Goal: Task Accomplishment & Management: Use online tool/utility

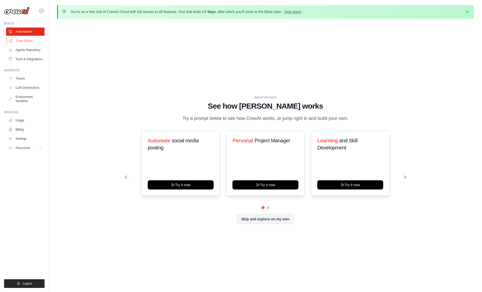
click at [31, 41] on link "Crew Studio" at bounding box center [26, 41] width 38 height 8
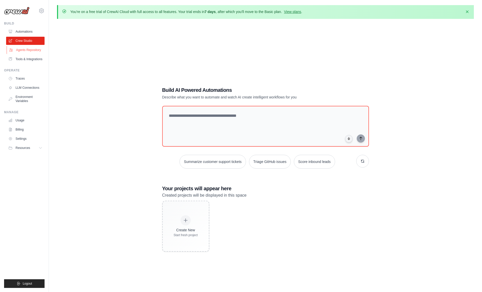
click at [28, 49] on link "Agents Repository" at bounding box center [26, 50] width 38 height 8
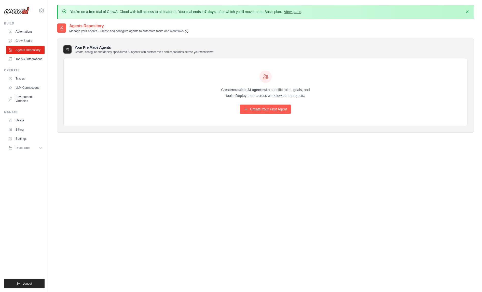
click at [293, 12] on link "View plans" at bounding box center [292, 12] width 17 height 4
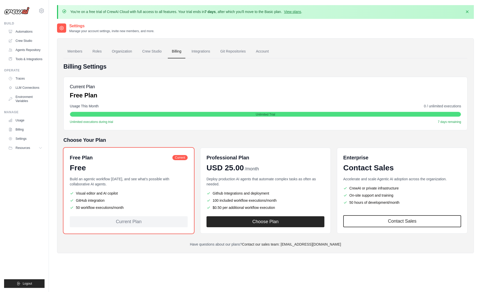
click at [145, 192] on li "Visual editor and AI copilot" at bounding box center [129, 192] width 118 height 5
click at [23, 31] on link "Automations" at bounding box center [26, 31] width 38 height 8
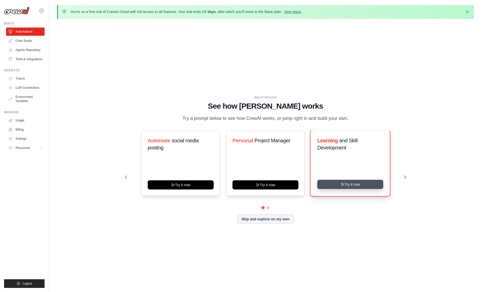
click at [360, 184] on button "Try it now" at bounding box center [350, 183] width 66 height 9
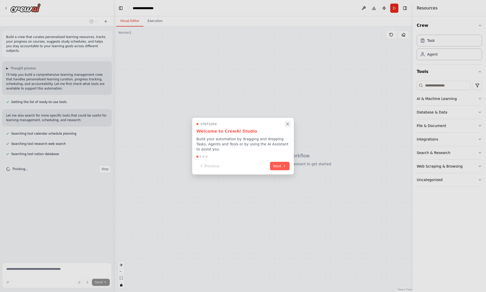
click at [286, 123] on icon "Close walkthrough" at bounding box center [287, 123] width 5 height 5
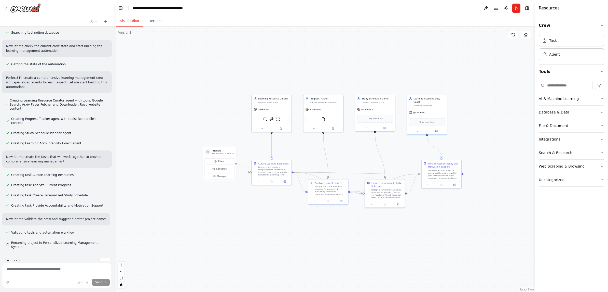
scroll to position [121, 0]
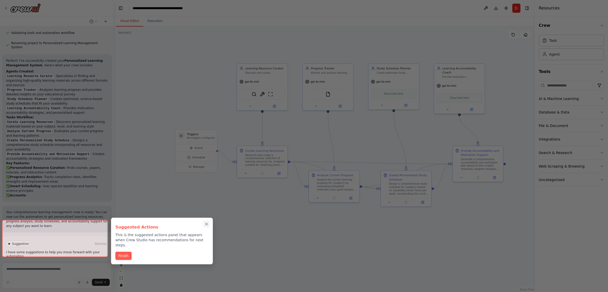
click at [205, 220] on div "Build a crew that curates personalized learning resources, tracks your progress…" at bounding box center [304, 146] width 608 height 292
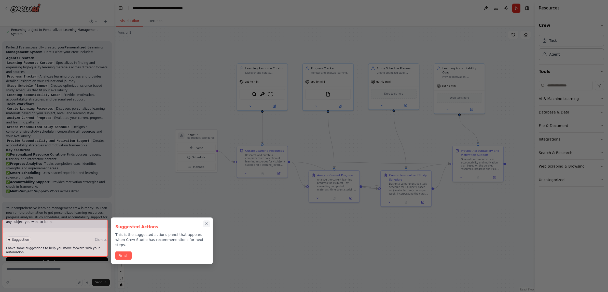
click at [207, 224] on icon "Close walkthrough" at bounding box center [206, 223] width 2 height 2
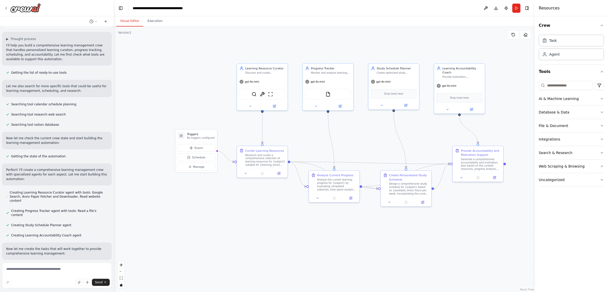
scroll to position [0, 0]
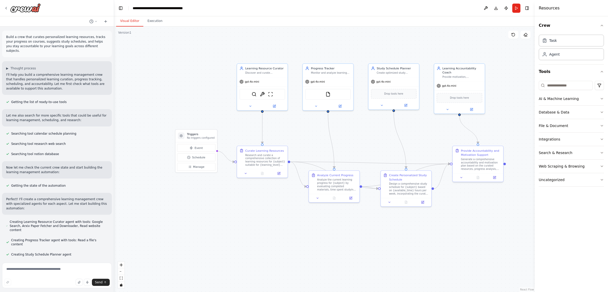
click at [35, 47] on p "Build a crew that curates personalized learning resources, tracks your progress…" at bounding box center [57, 44] width 102 height 18
click at [30, 72] on p "I'll help you build a comprehensive learning management crew that handles perso…" at bounding box center [57, 81] width 102 height 18
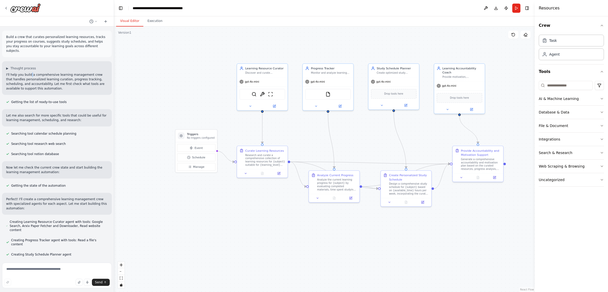
click at [30, 72] on p "I'll help you build a comprehensive learning management crew that handles perso…" at bounding box center [57, 81] width 102 height 18
click at [41, 117] on p "Let me also search for more specific tools that could be useful for learning ma…" at bounding box center [57, 117] width 102 height 9
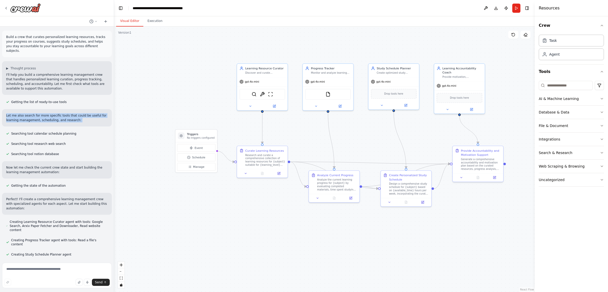
click at [41, 117] on p "Let me also search for more specific tools that could be useful for learning ma…" at bounding box center [57, 117] width 102 height 9
click at [21, 165] on p "Now let me check the current crew state and start building the learning managem…" at bounding box center [57, 169] width 102 height 9
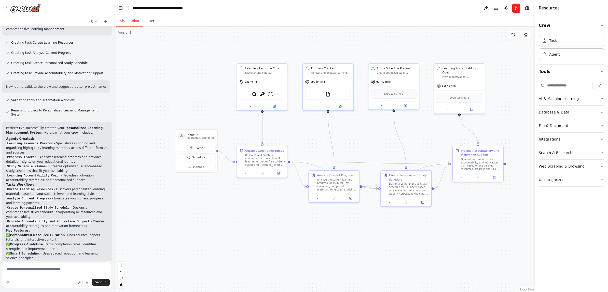
scroll to position [254, 0]
drag, startPoint x: 8, startPoint y: 129, endPoint x: 53, endPoint y: 128, distance: 45.1
click at [53, 140] on code "Learning Resource Curator" at bounding box center [30, 142] width 48 height 5
click at [77, 140] on li "Learning Resource Curator - Specializes in finding and organizing high-quality …" at bounding box center [57, 147] width 102 height 14
click at [26, 140] on li "Learning Resource Curator - Specializes in finding and organizing high-quality …" at bounding box center [57, 147] width 102 height 14
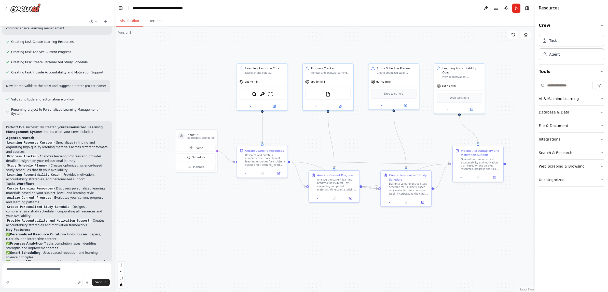
click at [26, 140] on li "Learning Resource Curator - Specializes in finding and organizing high-quality …" at bounding box center [57, 147] width 102 height 14
click at [29, 154] on li "Progress Tracker - Analyzes learning progress and provides detailed insights on…" at bounding box center [57, 158] width 102 height 9
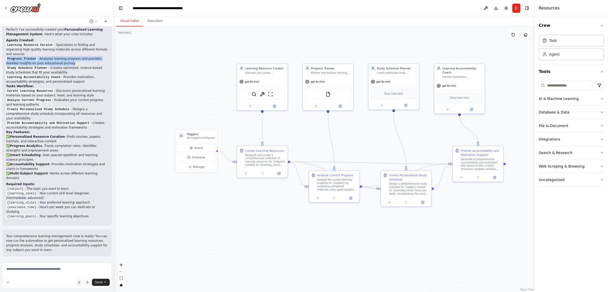
scroll to position [380, 0]
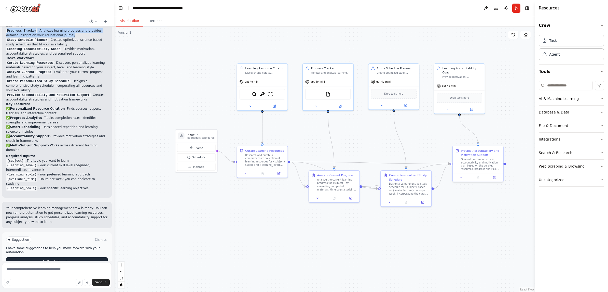
click at [67, 257] on button "Run Automation" at bounding box center [57, 261] width 102 height 8
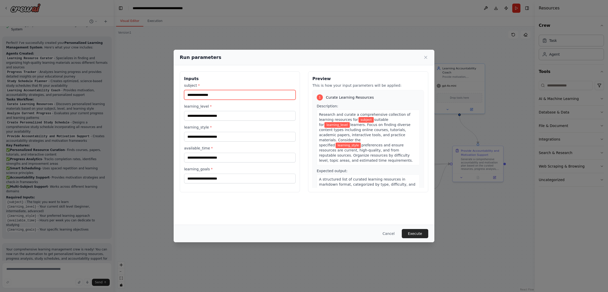
click at [218, 95] on input "subject *" at bounding box center [240, 95] width 112 height 10
type input "**********"
click at [224, 115] on input "learning_level *" at bounding box center [240, 116] width 112 height 10
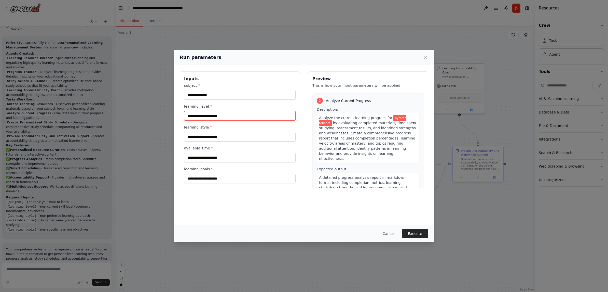
scroll to position [0, 0]
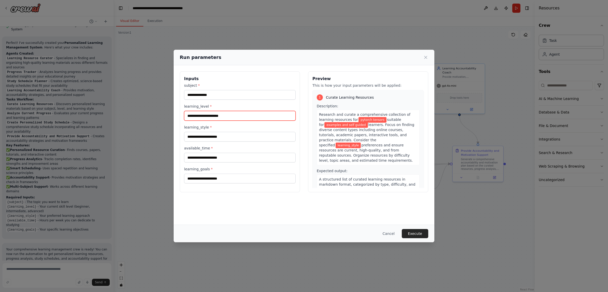
click at [203, 115] on input "**********" at bounding box center [240, 116] width 112 height 10
type input "********"
click at [233, 134] on input "learning_style *" at bounding box center [240, 137] width 112 height 10
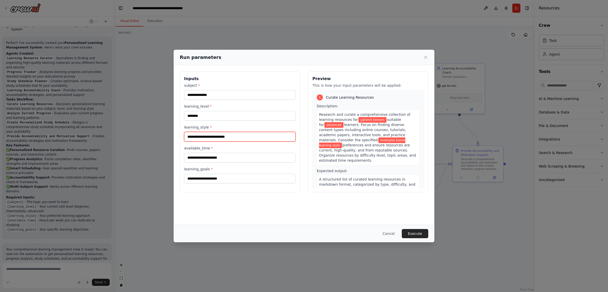
type input "**********"
click at [229, 157] on input "available_time *" at bounding box center [240, 157] width 112 height 10
type input "*"
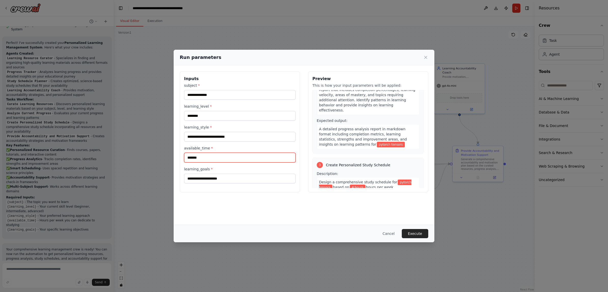
scroll to position [201, 0]
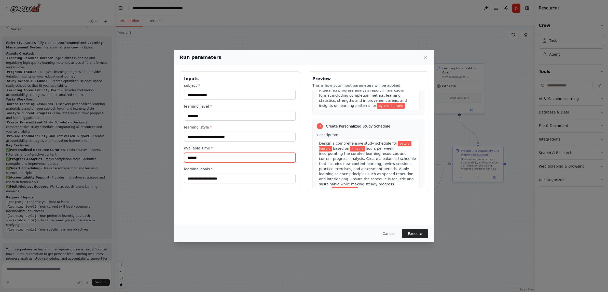
click at [218, 158] on input "*******" at bounding box center [240, 157] width 112 height 10
type input "*******"
click at [247, 177] on input "learning_goals *" at bounding box center [240, 178] width 112 height 10
click at [262, 181] on input "*********" at bounding box center [240, 178] width 112 height 10
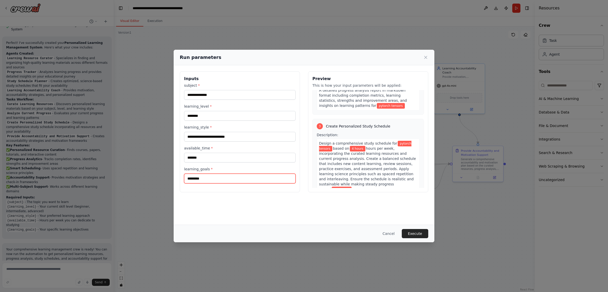
click at [251, 180] on input "*********" at bounding box center [240, 178] width 112 height 10
type input "**********"
click at [422, 233] on button "Execute" at bounding box center [415, 233] width 26 height 9
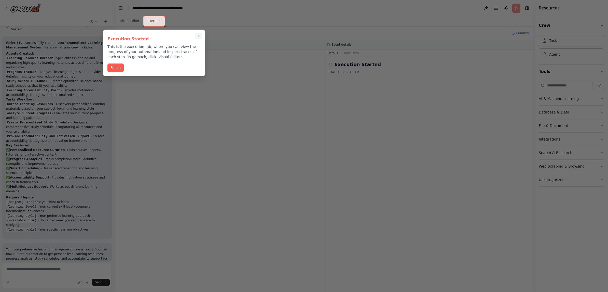
click at [200, 36] on icon "Close walkthrough" at bounding box center [198, 36] width 5 height 5
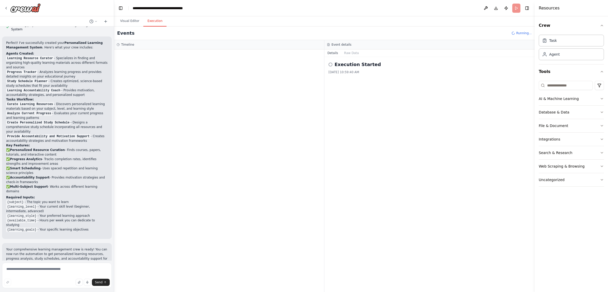
click at [359, 65] on h2 "Execution Started" at bounding box center [358, 64] width 46 height 7
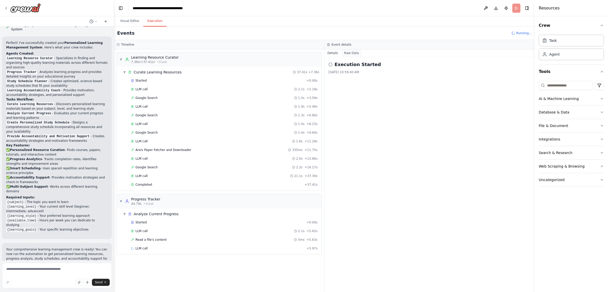
click at [349, 53] on button "Raw Data" at bounding box center [351, 52] width 21 height 7
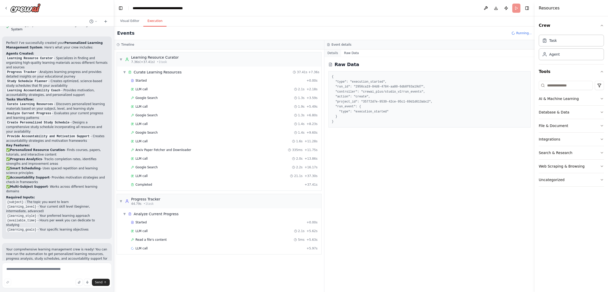
click at [332, 52] on button "Details" at bounding box center [332, 52] width 17 height 7
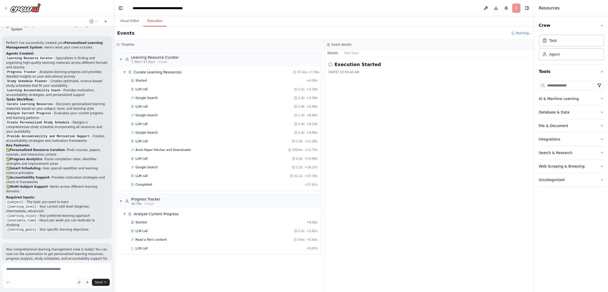
click at [338, 65] on h2 "Execution Started" at bounding box center [358, 64] width 46 height 7
click at [329, 65] on icon at bounding box center [330, 64] width 4 height 4
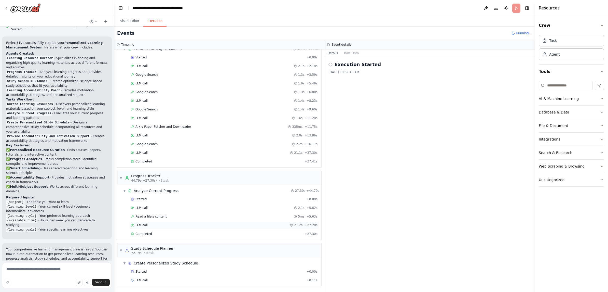
scroll to position [0, 0]
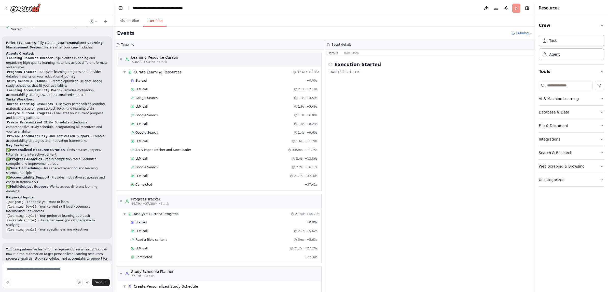
click at [181, 57] on div "▼ Learning Resource Curator 7.36s (+37.41s) • 1 task" at bounding box center [219, 59] width 204 height 14
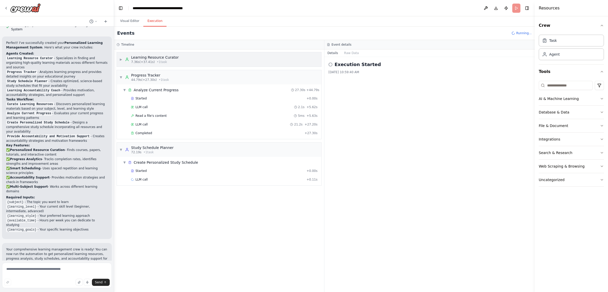
click at [181, 57] on div "▶ Learning Resource Curator 7.36s (+37.41s) • 1 task" at bounding box center [219, 59] width 204 height 14
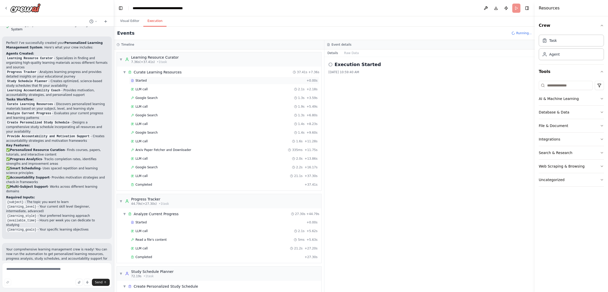
click at [147, 79] on div "Started" at bounding box center [218, 80] width 174 height 4
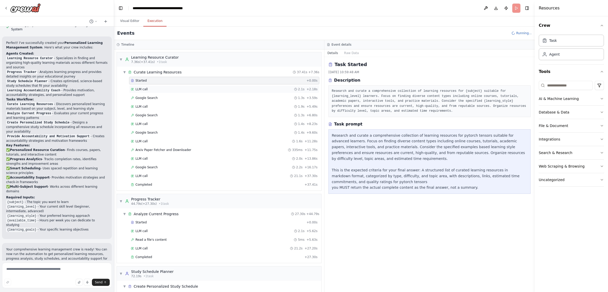
click at [147, 88] on div "LLM call 2.1s + 2.18s" at bounding box center [224, 89] width 187 height 4
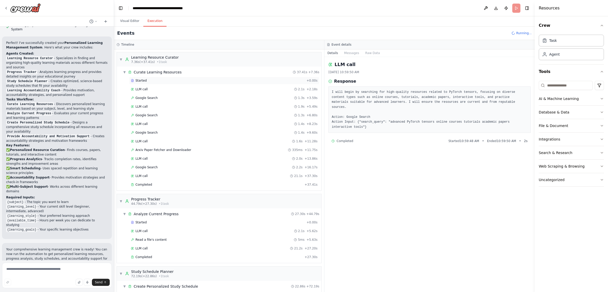
click at [150, 80] on div "Started" at bounding box center [218, 80] width 174 height 4
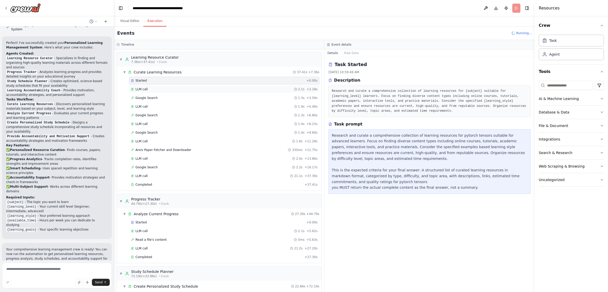
click at [149, 86] on div "LLM call 2.1s + 2.18s" at bounding box center [224, 89] width 190 height 8
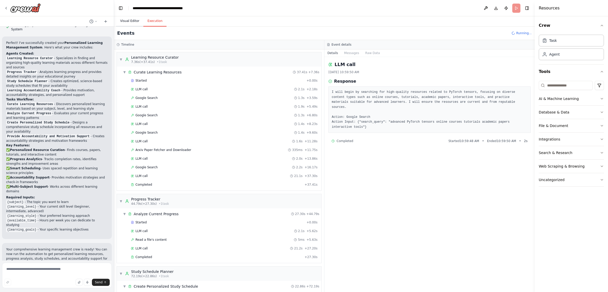
scroll to position [380, 0]
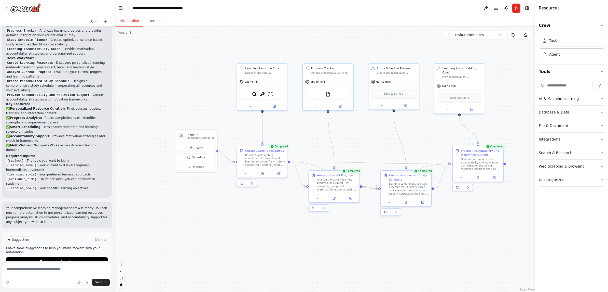
click at [130, 22] on button "Visual Editor" at bounding box center [129, 21] width 27 height 11
click at [251, 106] on icon at bounding box center [250, 105] width 3 height 3
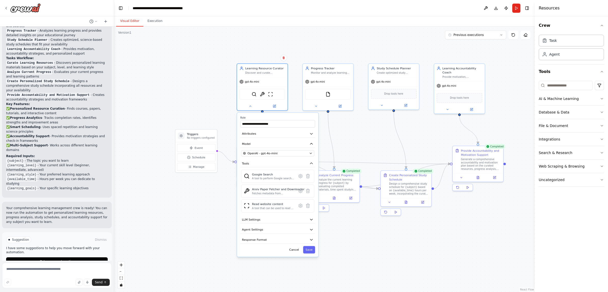
click at [193, 231] on div ".deletable-edge-delete-btn { width: 20px; height: 20px; border: 0px solid #ffff…" at bounding box center [324, 158] width 421 height 265
click at [295, 253] on button "Cancel" at bounding box center [294, 249] width 15 height 7
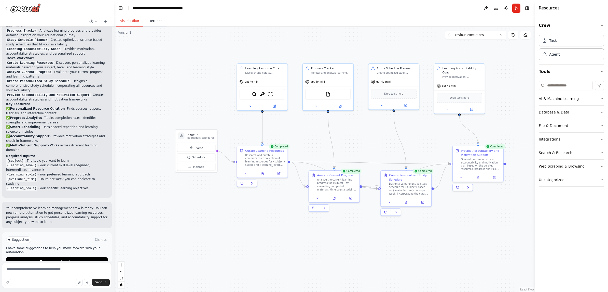
click at [157, 16] on button "Execution" at bounding box center [154, 21] width 23 height 11
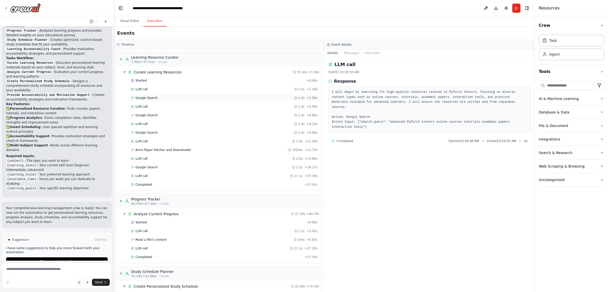
click at [151, 96] on span "Google Search" at bounding box center [146, 98] width 22 height 4
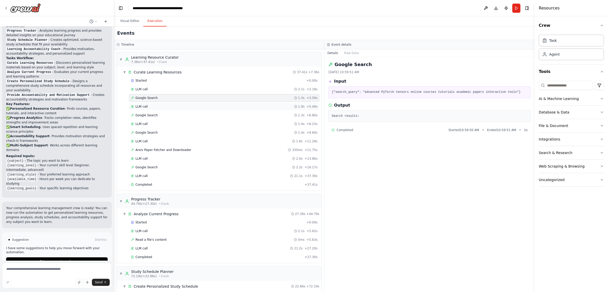
click at [143, 104] on span "LLM call" at bounding box center [141, 106] width 12 height 4
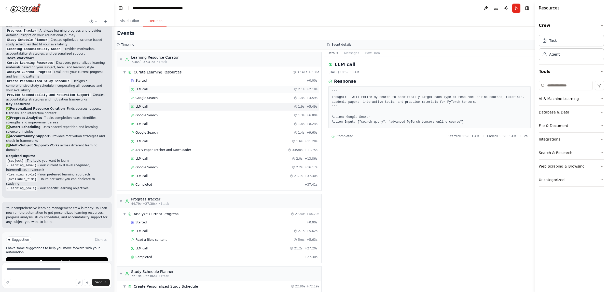
click at [149, 90] on div "LLM call 2.1s + 2.18s" at bounding box center [224, 89] width 187 height 4
click at [146, 107] on span "LLM call" at bounding box center [141, 106] width 12 height 4
click at [145, 115] on span "Google Search" at bounding box center [146, 115] width 22 height 4
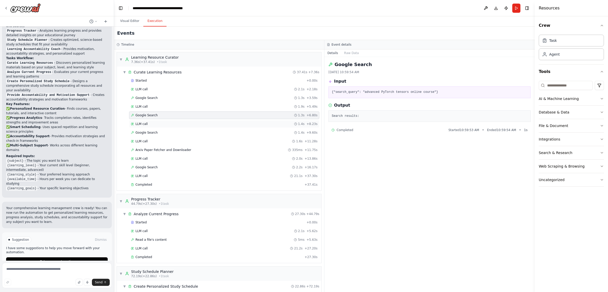
click at [143, 123] on span "LLM call" at bounding box center [141, 124] width 12 height 4
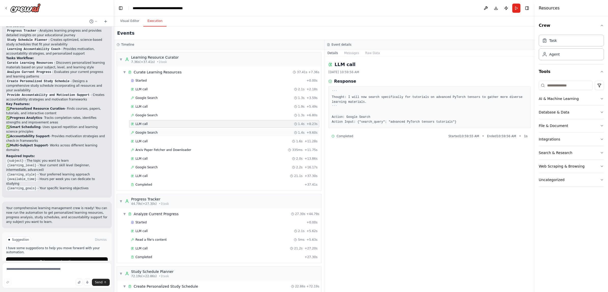
click at [143, 132] on span "Google Search" at bounding box center [146, 132] width 22 height 4
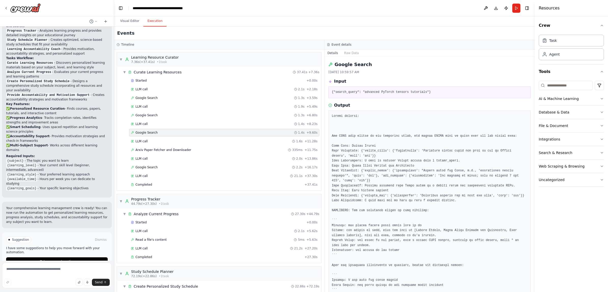
scroll to position [33, 0]
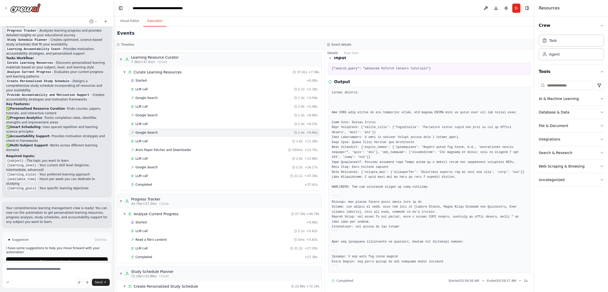
click at [399, 187] on pre at bounding box center [430, 179] width 196 height 179
click at [379, 199] on pre at bounding box center [430, 179] width 196 height 179
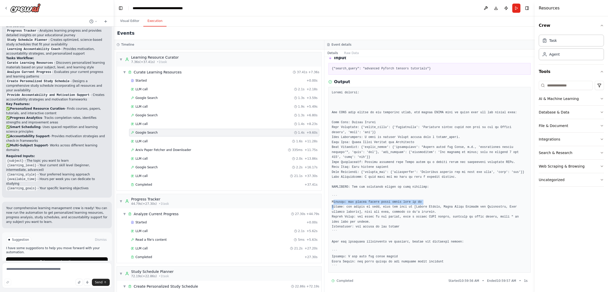
click at [379, 199] on pre at bounding box center [430, 179] width 196 height 179
click at [377, 213] on pre at bounding box center [430, 179] width 196 height 179
click at [143, 141] on span "LLM call" at bounding box center [141, 141] width 12 height 4
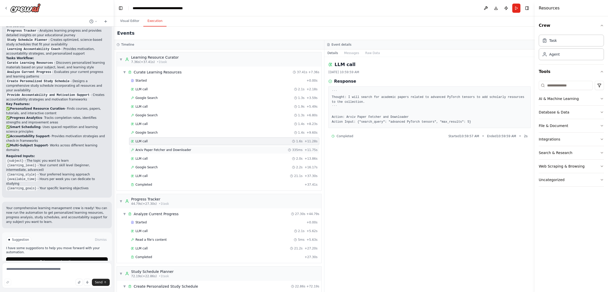
click at [145, 150] on span "Arxiv Paper Fetcher and Downloader" at bounding box center [163, 150] width 56 height 4
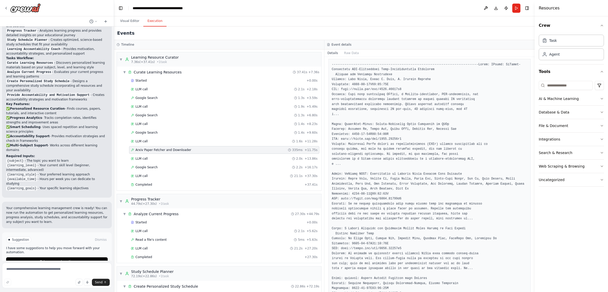
scroll to position [113, 0]
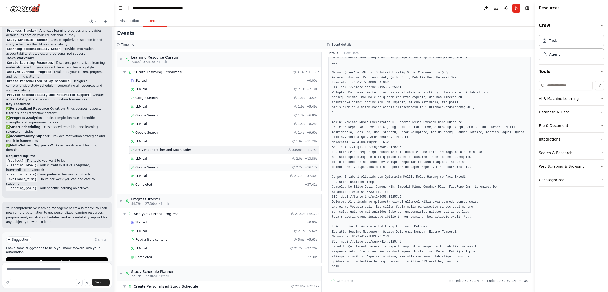
click at [151, 167] on span "Google Search" at bounding box center [146, 167] width 22 height 4
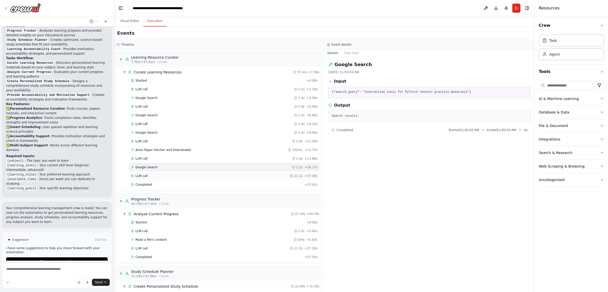
click at [147, 174] on span "LLM call" at bounding box center [141, 176] width 12 height 4
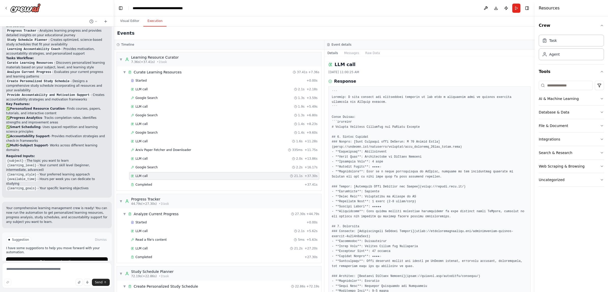
scroll to position [117, 0]
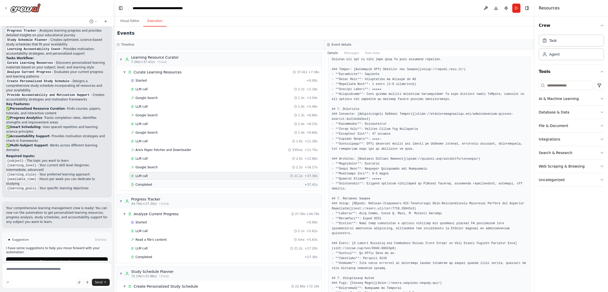
click at [154, 184] on div "Completed" at bounding box center [217, 184] width 172 height 4
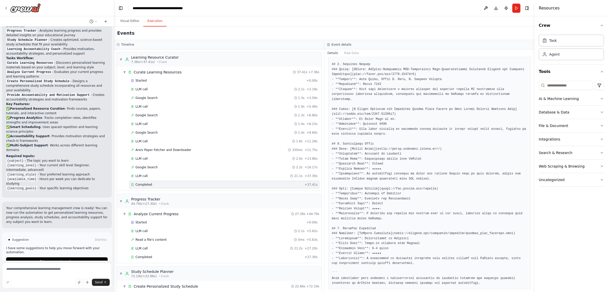
scroll to position [269, 0]
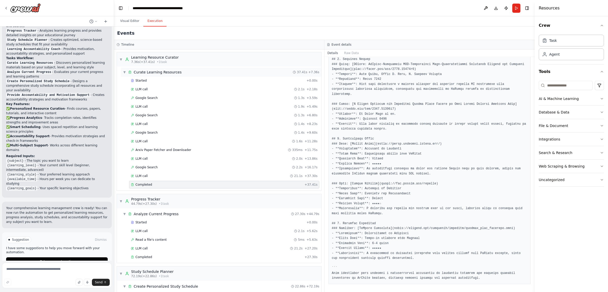
click at [124, 72] on span "▼" at bounding box center [124, 72] width 3 height 4
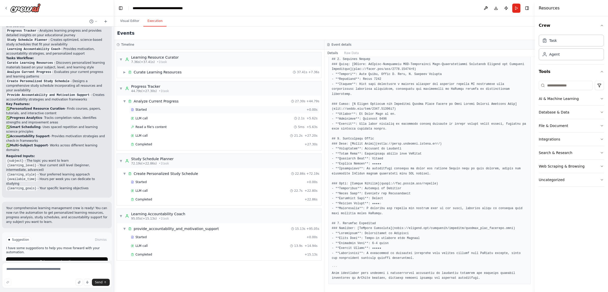
click at [153, 107] on div "Started" at bounding box center [218, 109] width 174 height 4
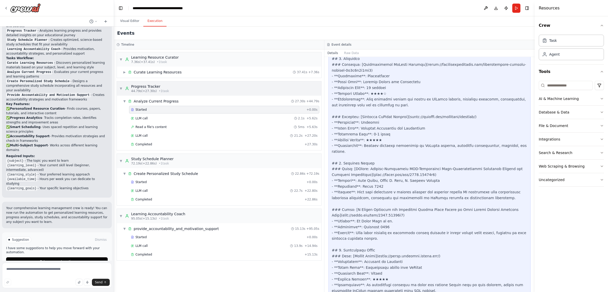
click at [150, 92] on span "44.79s (+27.30s)" at bounding box center [144, 91] width 26 height 4
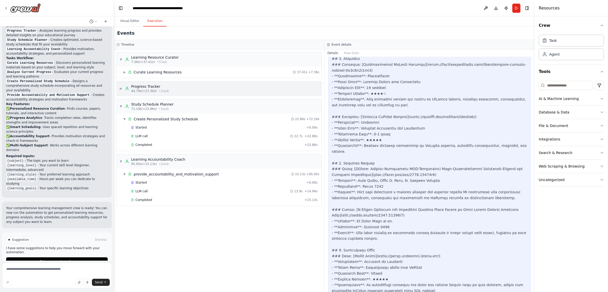
click at [150, 91] on span "44.79s (+27.30s)" at bounding box center [144, 91] width 26 height 4
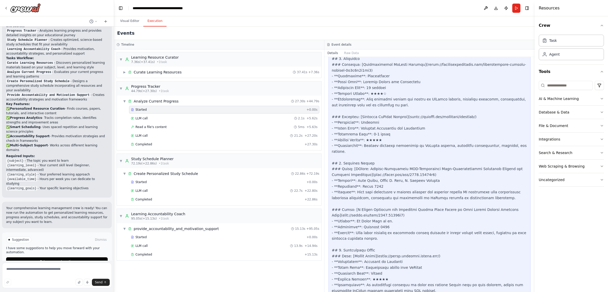
click at [142, 110] on span "Started" at bounding box center [140, 109] width 11 height 4
click at [140, 118] on span "LLM call" at bounding box center [141, 118] width 12 height 4
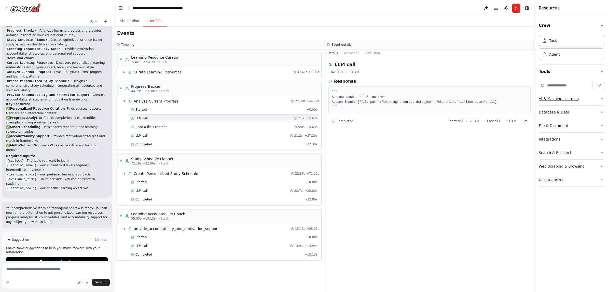
click at [485, 99] on icon "button" at bounding box center [602, 98] width 4 height 4
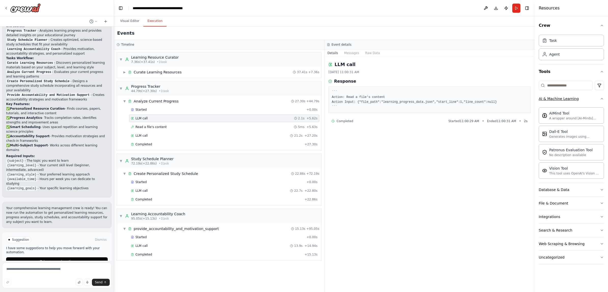
click at [485, 99] on icon "button" at bounding box center [602, 98] width 4 height 4
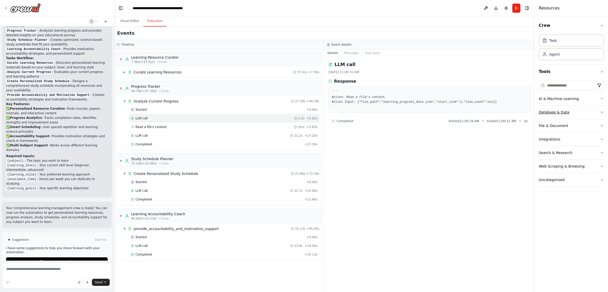
click at [485, 113] on icon "button" at bounding box center [602, 112] width 4 height 4
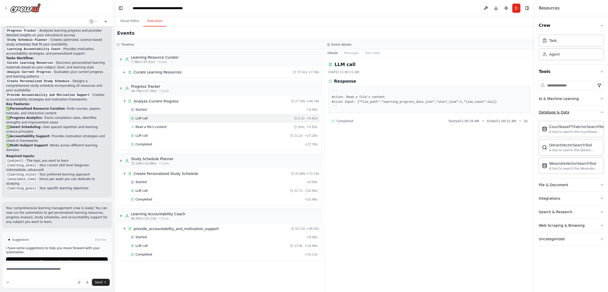
click at [485, 113] on icon "button" at bounding box center [602, 112] width 4 height 4
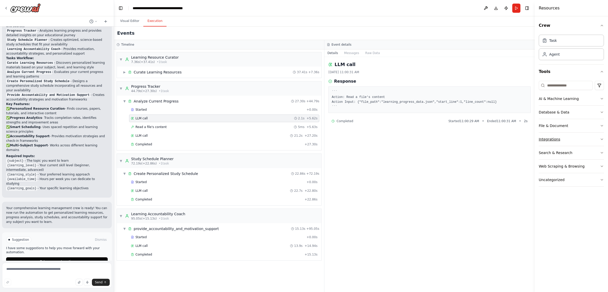
click at [485, 139] on icon "button" at bounding box center [602, 139] width 4 height 4
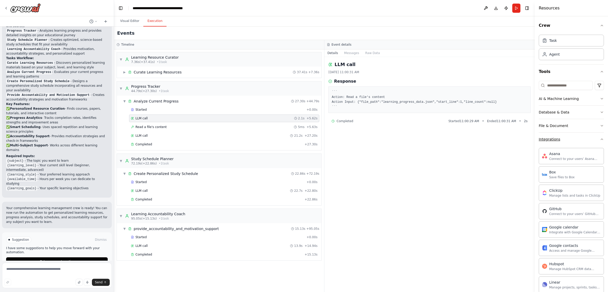
click at [485, 139] on icon "button" at bounding box center [602, 139] width 4 height 4
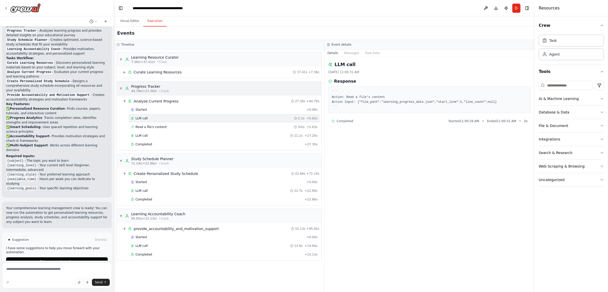
click at [121, 89] on span "▼" at bounding box center [120, 88] width 3 height 4
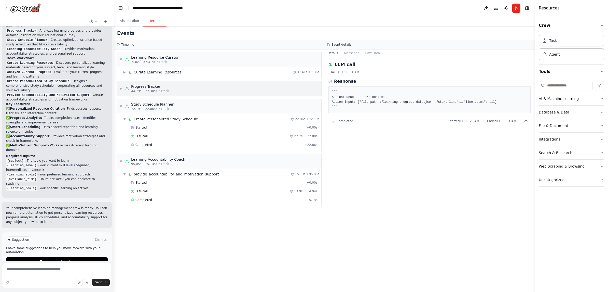
click at [121, 89] on span "▶" at bounding box center [120, 88] width 3 height 4
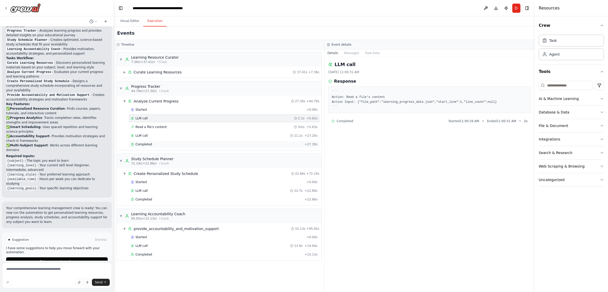
click at [144, 142] on span "Completed" at bounding box center [143, 144] width 17 height 4
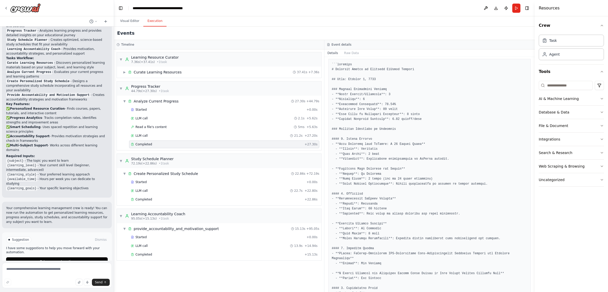
scroll to position [72, 0]
click at [397, 88] on pre at bounding box center [430, 269] width 196 height 417
drag, startPoint x: 399, startPoint y: 125, endPoint x: 400, endPoint y: 161, distance: 36.2
click at [400, 161] on pre at bounding box center [430, 269] width 196 height 417
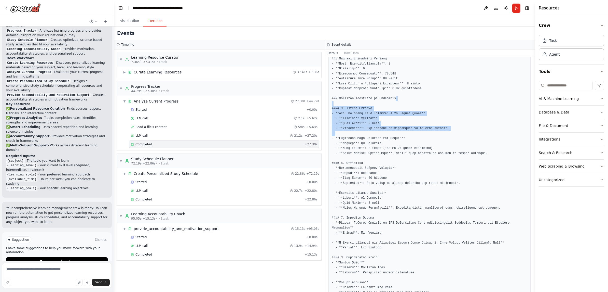
scroll to position [101, 0]
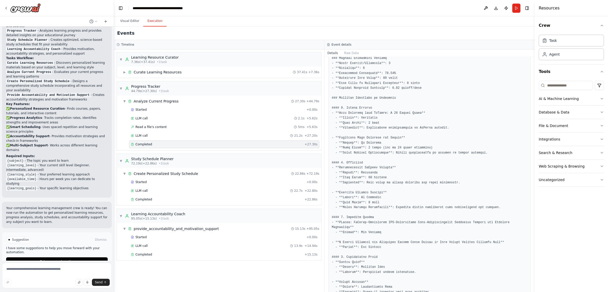
click at [400, 161] on pre at bounding box center [430, 239] width 196 height 417
click at [396, 177] on pre at bounding box center [430, 239] width 196 height 417
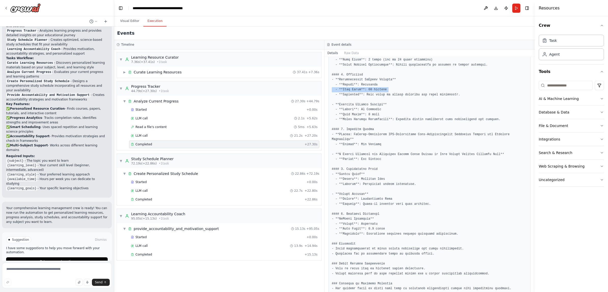
scroll to position [269, 0]
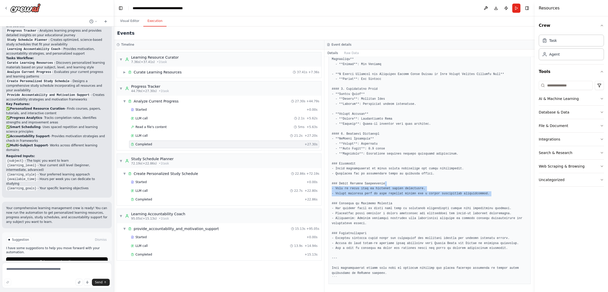
drag, startPoint x: 393, startPoint y: 196, endPoint x: 398, endPoint y: 182, distance: 15.1
click at [398, 182] on pre at bounding box center [430, 71] width 196 height 417
click at [402, 205] on pre at bounding box center [430, 71] width 196 height 417
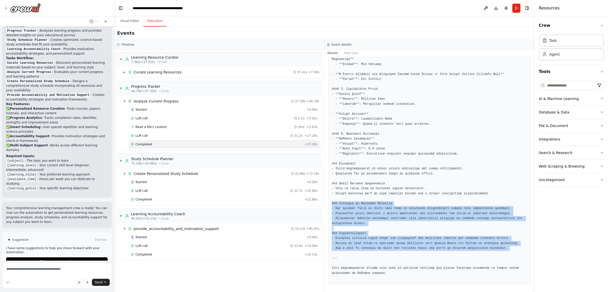
drag, startPoint x: 402, startPoint y: 205, endPoint x: 404, endPoint y: 250, distance: 44.8
click at [404, 250] on pre at bounding box center [430, 71] width 196 height 417
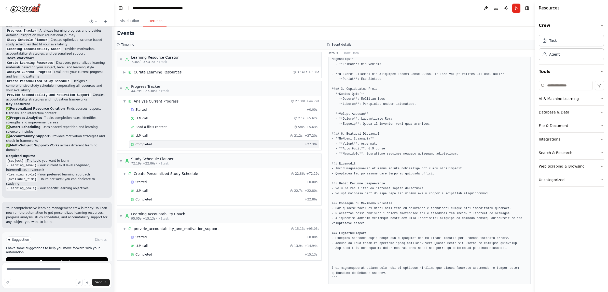
click at [403, 265] on pre at bounding box center [430, 71] width 196 height 417
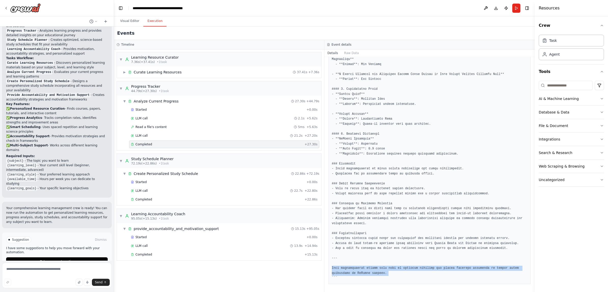
click at [403, 265] on pre at bounding box center [430, 71] width 196 height 417
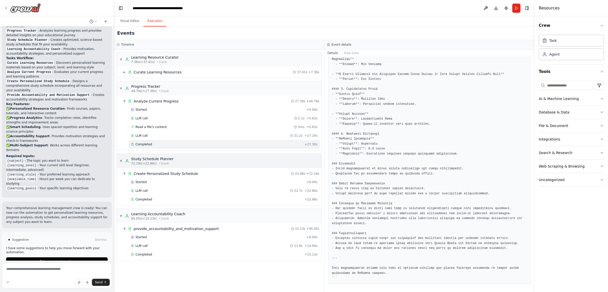
click at [185, 163] on div "▼ Study Schedule Planner 72.19s (+22.86s) • 1 task" at bounding box center [219, 161] width 204 height 14
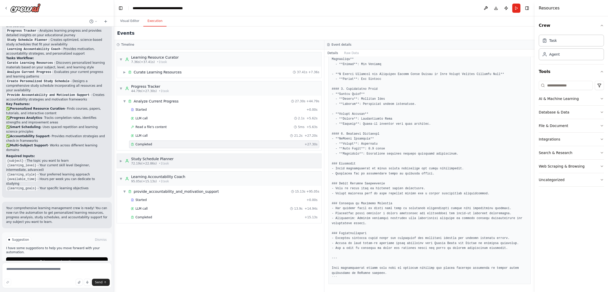
click at [187, 161] on div "▶ Study Schedule Planner 72.19s (+22.86s) • 1 task" at bounding box center [219, 161] width 204 height 14
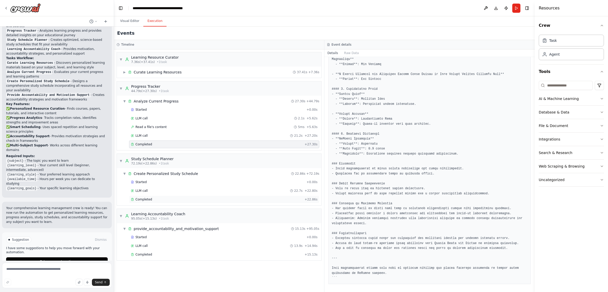
click at [142, 197] on span "Completed" at bounding box center [143, 199] width 17 height 4
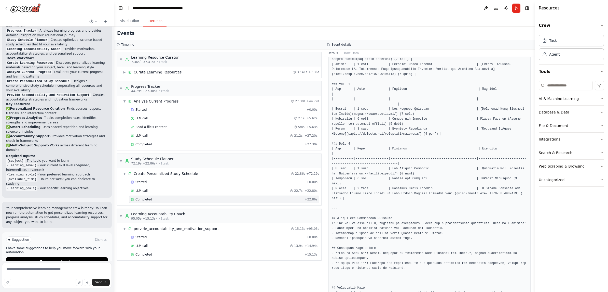
scroll to position [339, 0]
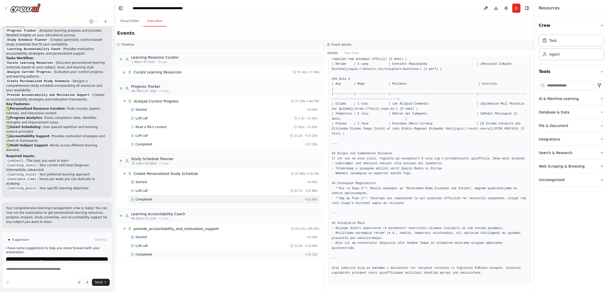
click at [140, 254] on span "Completed" at bounding box center [143, 254] width 17 height 4
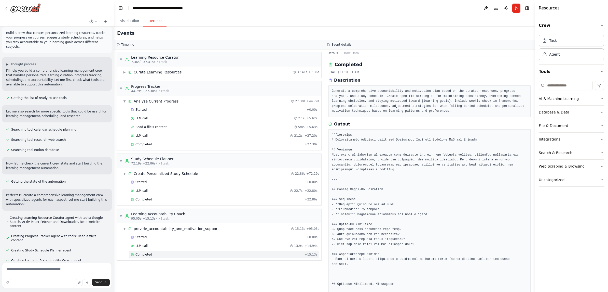
scroll to position [0, 0]
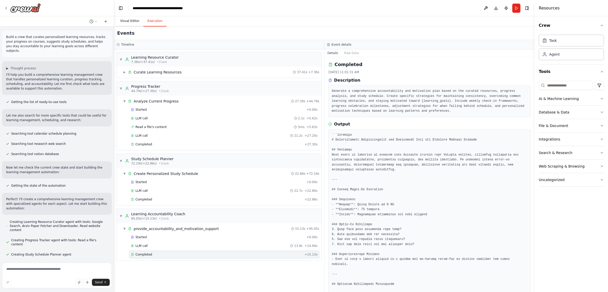
click at [131, 24] on button "Visual Editor" at bounding box center [129, 21] width 27 height 11
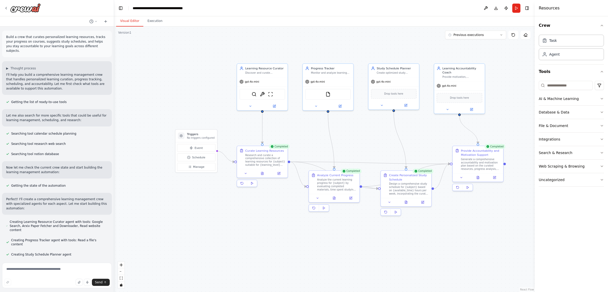
click at [485, 267] on div ".deletable-edge-delete-btn { width: 20px; height: 20px; border: 0px solid #ffff…" at bounding box center [324, 158] width 421 height 265
click at [485, 181] on icon "button" at bounding box center [602, 179] width 4 height 4
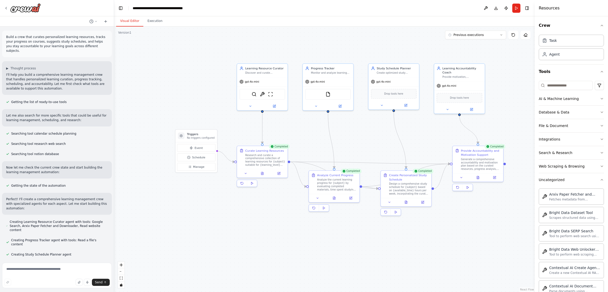
click at [485, 181] on div "Crew Task Agent Tools AI & Machine Learning Database & Data File & Document Int…" at bounding box center [571, 153] width 73 height 275
click at [485, 178] on icon "button" at bounding box center [602, 179] width 4 height 4
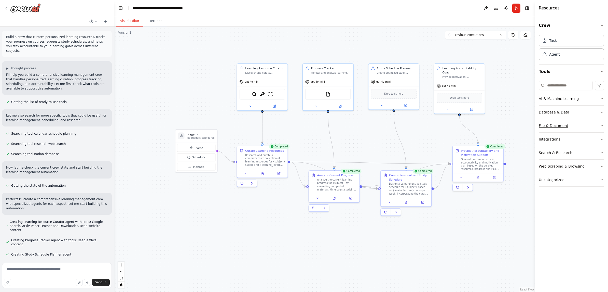
click at [485, 126] on icon "button" at bounding box center [602, 125] width 2 height 1
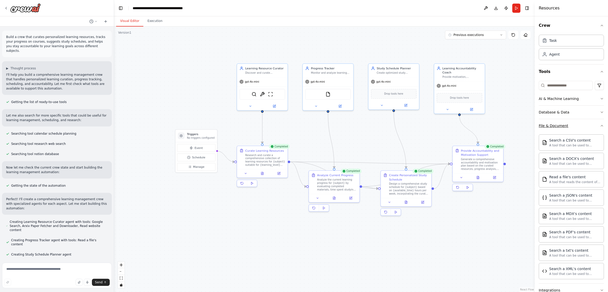
click at [485, 125] on icon "button" at bounding box center [602, 125] width 2 height 1
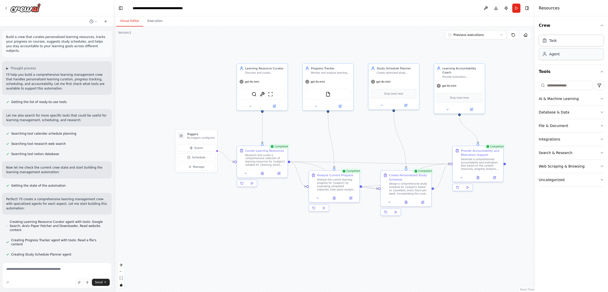
click at [485, 56] on div "Agent" at bounding box center [571, 54] width 65 height 12
click at [485, 41] on div "Task" at bounding box center [571, 40] width 65 height 12
click at [193, 170] on button "Manage" at bounding box center [196, 167] width 38 height 8
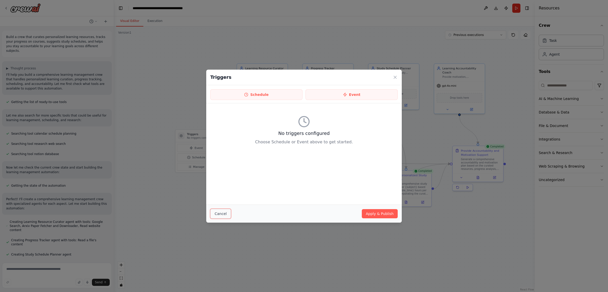
click at [218, 211] on button "Cancel" at bounding box center [220, 214] width 21 height 10
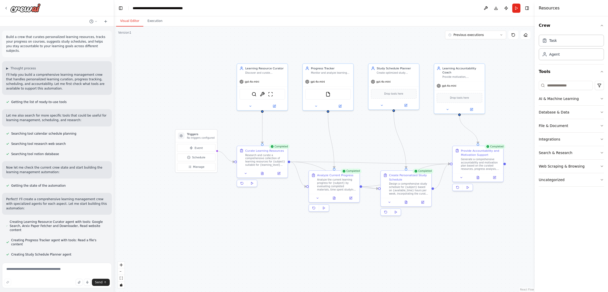
click at [191, 247] on div ".deletable-edge-delete-btn { width: 20px; height: 20px; border: 0px solid #ffff…" at bounding box center [324, 158] width 421 height 265
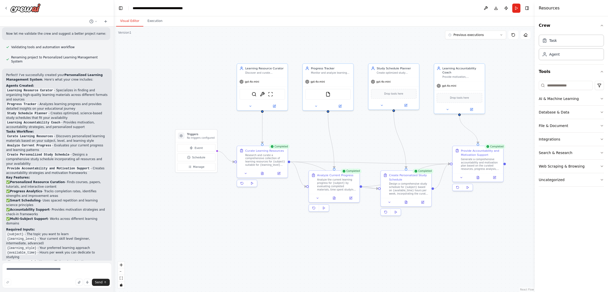
scroll to position [380, 0]
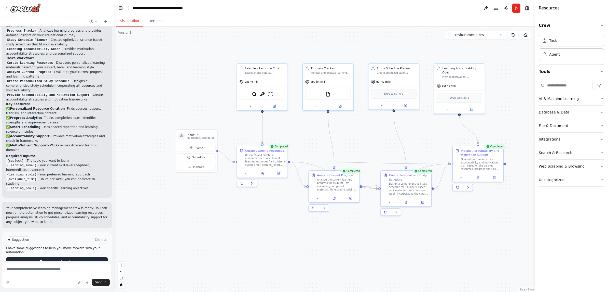
click at [58, 259] on span "Improve automation" at bounding box center [59, 261] width 31 height 4
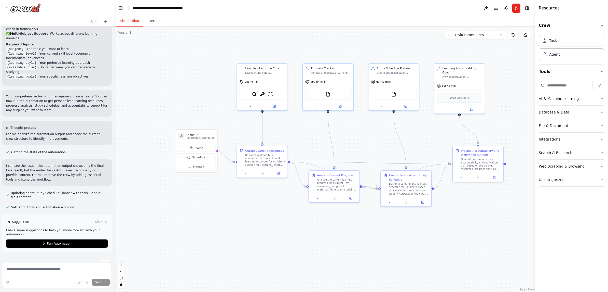
scroll to position [493, 0]
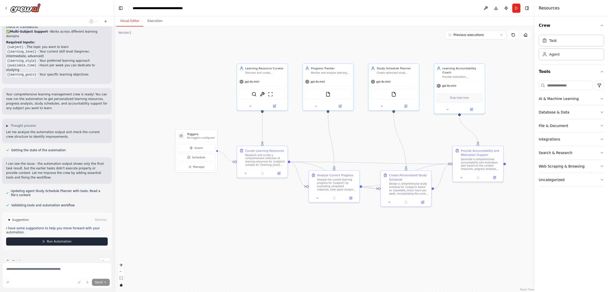
click at [61, 239] on span "Run Automation" at bounding box center [59, 241] width 25 height 4
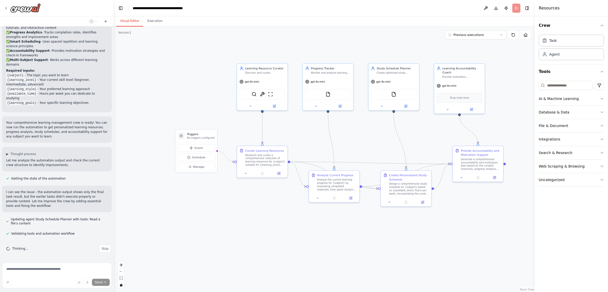
scroll to position [452, 0]
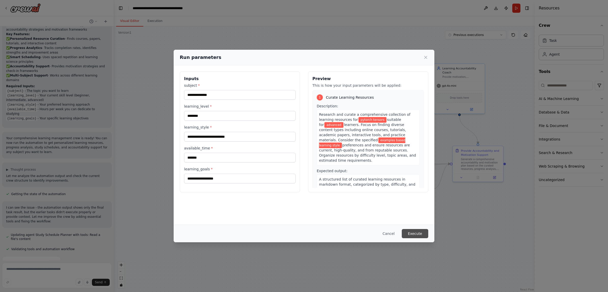
click at [420, 232] on button "Execute" at bounding box center [415, 233] width 26 height 9
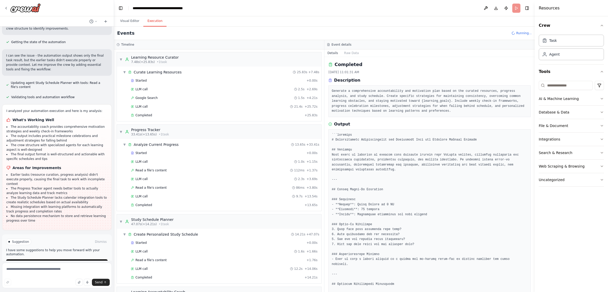
scroll to position [603, 0]
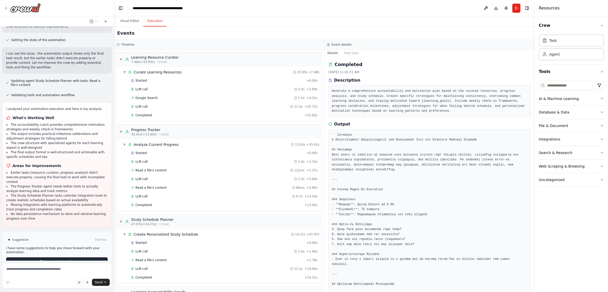
click at [48, 259] on span "Improve automation" at bounding box center [59, 261] width 31 height 4
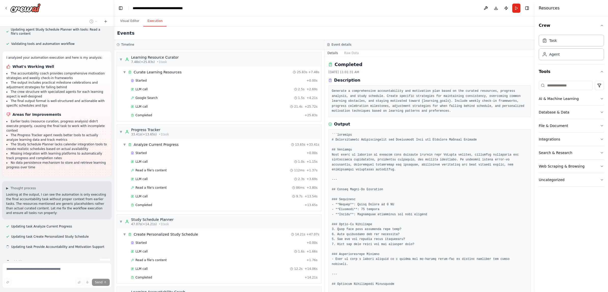
scroll to position [655, 0]
click at [132, 23] on button "Visual Editor" at bounding box center [129, 21] width 27 height 11
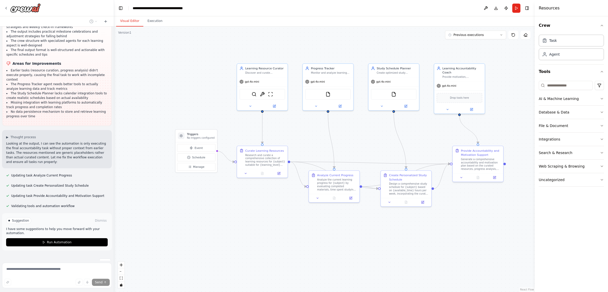
scroll to position [706, 0]
click at [69, 239] on span "Run Automation" at bounding box center [59, 241] width 25 height 4
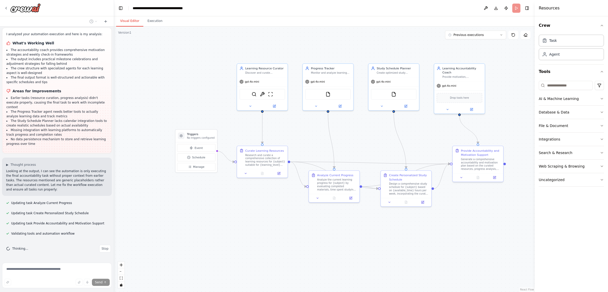
scroll to position [665, 0]
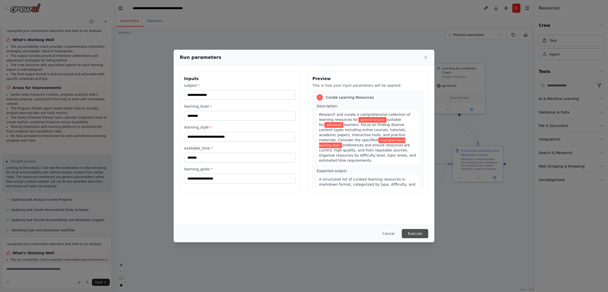
click at [414, 233] on button "Execute" at bounding box center [415, 233] width 26 height 9
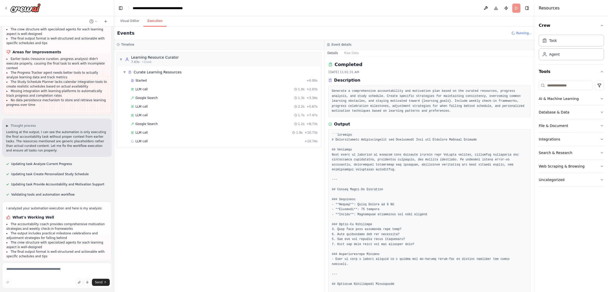
scroll to position [770, 0]
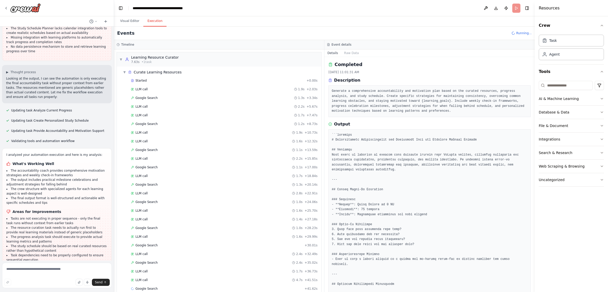
click at [69, 216] on li "Tasks are not executing in proper sequence - only the final task runs without c…" at bounding box center [56, 220] width 101 height 9
click at [50, 225] on li "The resource curation task needs to actually run first to provide real learning…" at bounding box center [56, 229] width 101 height 9
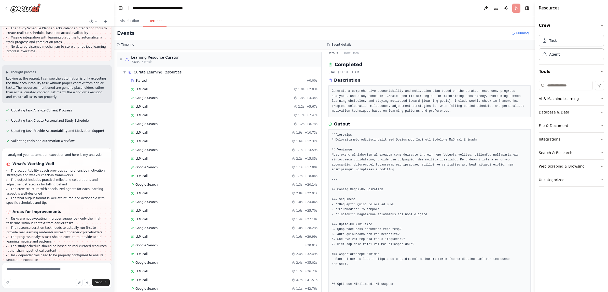
click at [32, 243] on li "The study schedule should be based on real curated resources rather than hypoth…" at bounding box center [56, 247] width 101 height 9
click at [23, 253] on li "Task dependencies need to be properly configured to ensure sequential execution" at bounding box center [56, 257] width 101 height 9
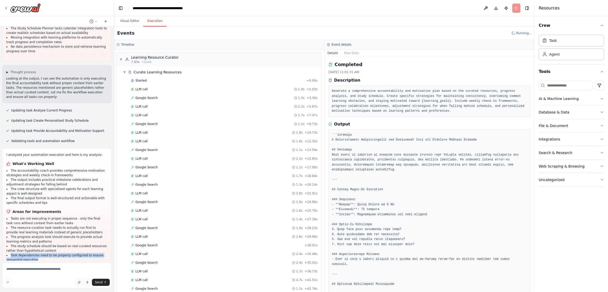
click at [26, 253] on li "Task dependencies need to be properly configured to ensure sequential execution" at bounding box center [56, 257] width 101 height 9
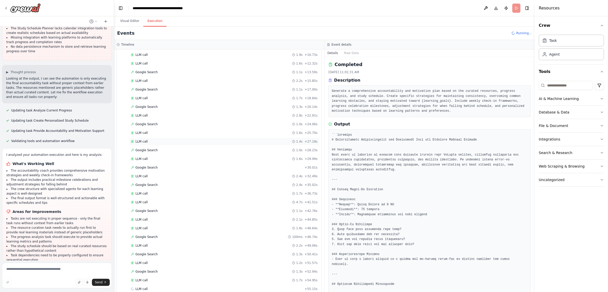
scroll to position [86, 0]
click at [141, 263] on span "Google Search" at bounding box center [146, 262] width 22 height 4
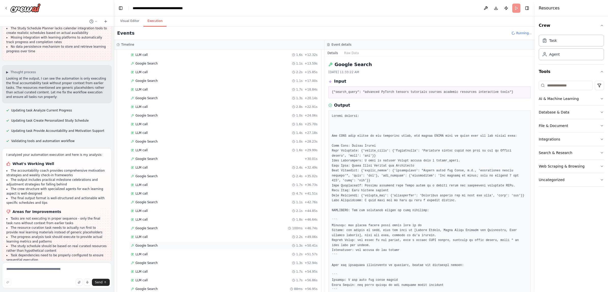
click at [145, 244] on span "Google Search" at bounding box center [146, 245] width 22 height 4
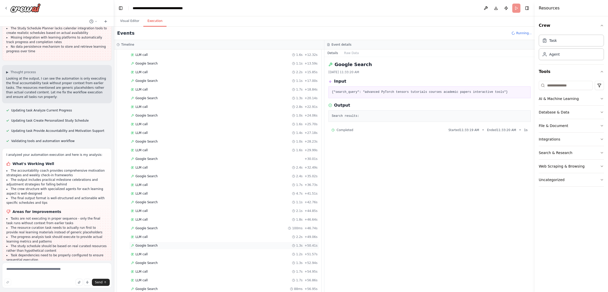
scroll to position [121, 0]
click at [142, 254] on span "Google Search" at bounding box center [146, 254] width 22 height 4
click at [140, 272] on span "Google Search" at bounding box center [146, 271] width 22 height 4
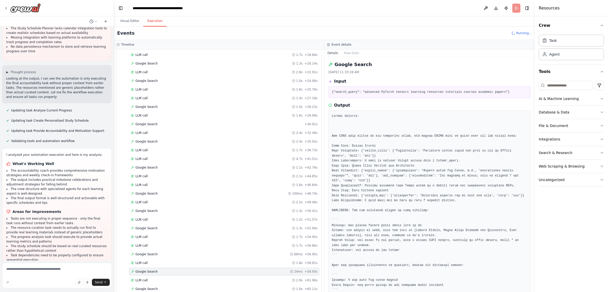
scroll to position [138, 0]
click at [140, 271] on span "Google Search" at bounding box center [146, 271] width 22 height 4
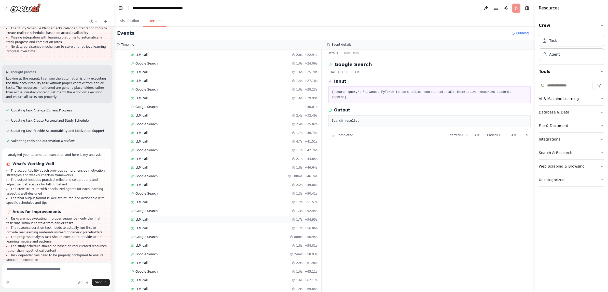
scroll to position [164, 0]
click at [148, 269] on span "Google Search" at bounding box center [146, 271] width 22 height 4
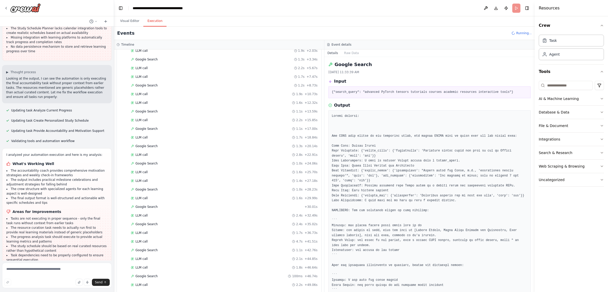
scroll to position [0, 0]
click at [124, 72] on span "▼" at bounding box center [124, 72] width 3 height 4
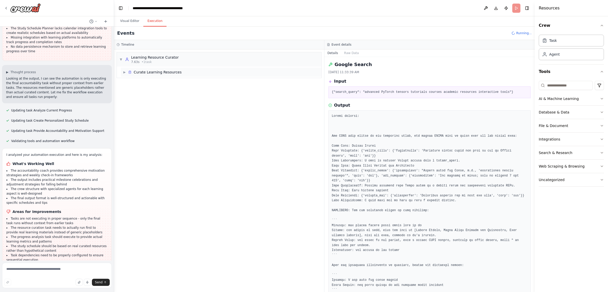
click at [124, 72] on span "▶" at bounding box center [124, 72] width 3 height 4
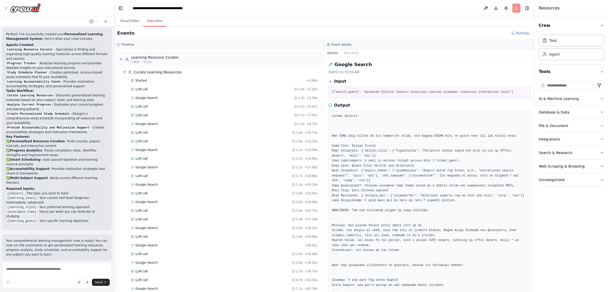
scroll to position [770, 0]
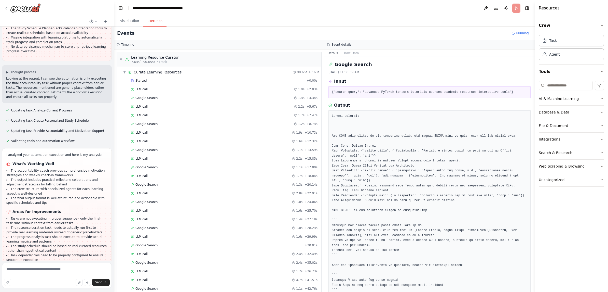
click at [453, 11] on header "**********" at bounding box center [324, 8] width 421 height 16
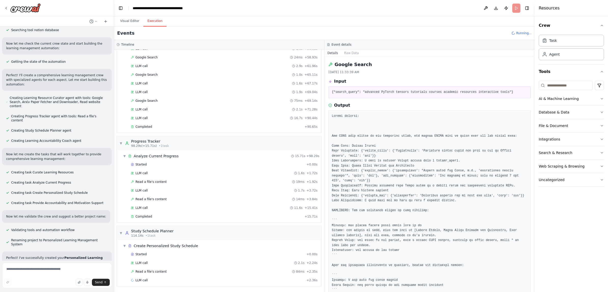
scroll to position [0, 0]
